Goal: Information Seeking & Learning: Learn about a topic

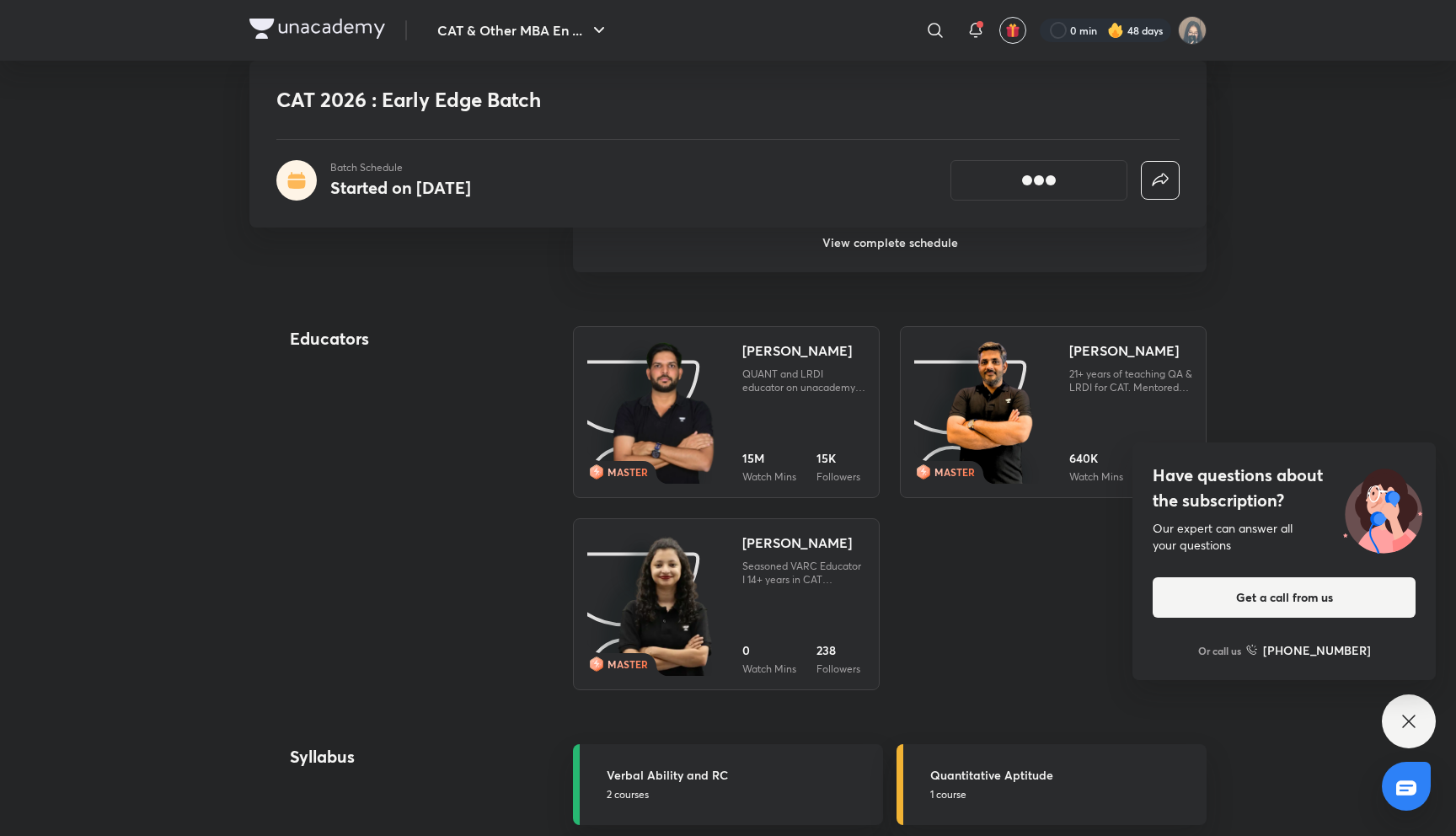
click at [338, 20] on img at bounding box center [317, 29] width 136 height 21
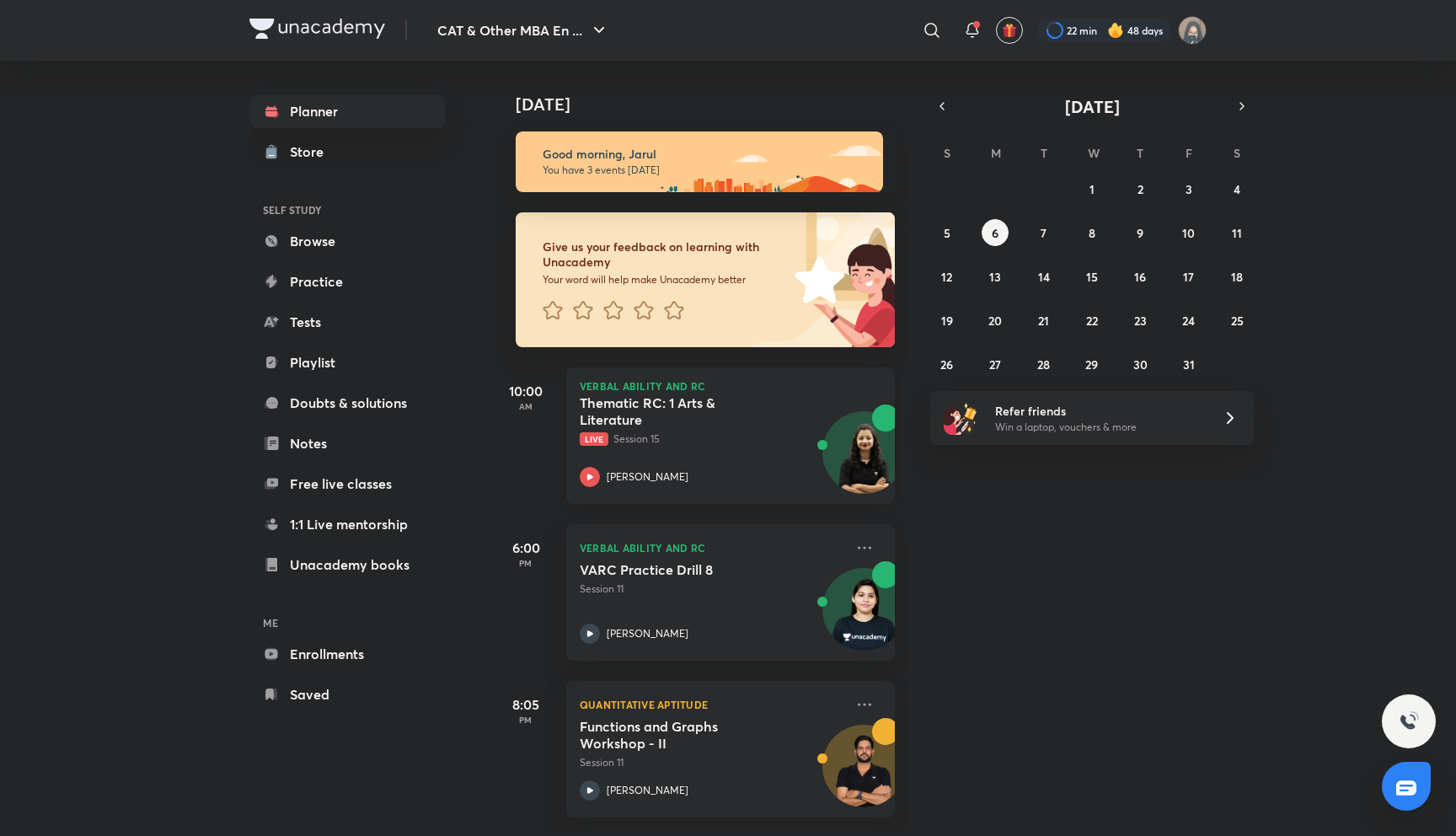
click at [739, 431] on div "Thematic RC: 1 Arts & Literature Live Session 15" at bounding box center [712, 421] width 265 height 52
